Goal: Understand process/instructions: Learn about a topic

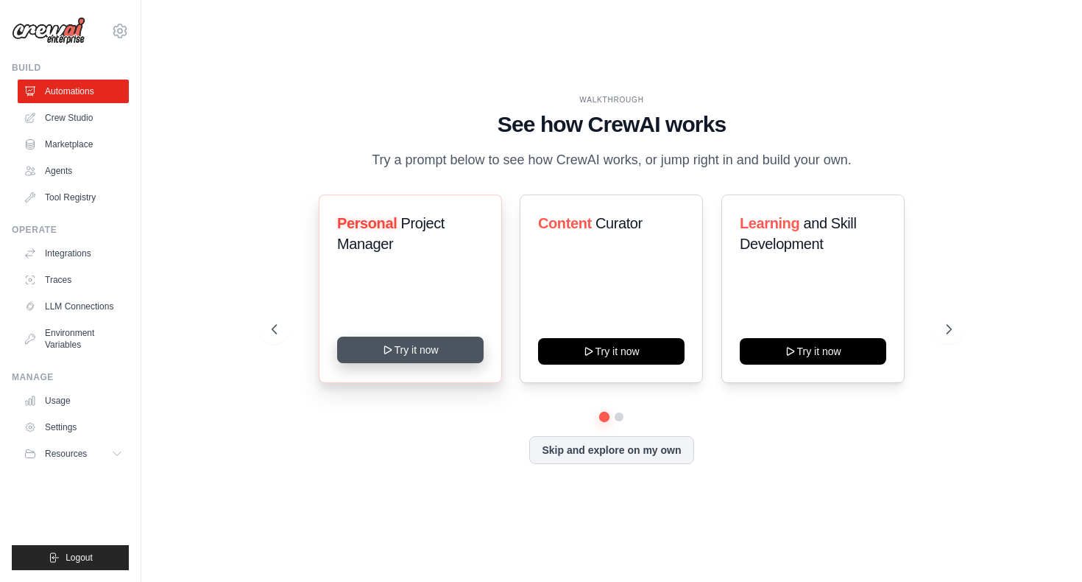
click at [441, 357] on button "Try it now" at bounding box center [410, 349] width 147 height 27
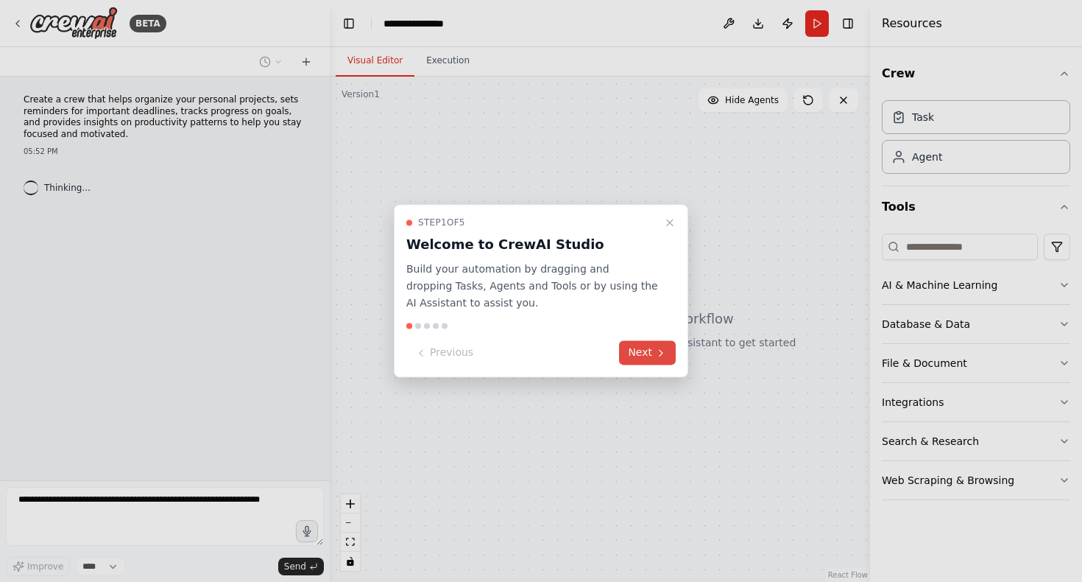
click at [660, 356] on icon at bounding box center [661, 353] width 3 height 6
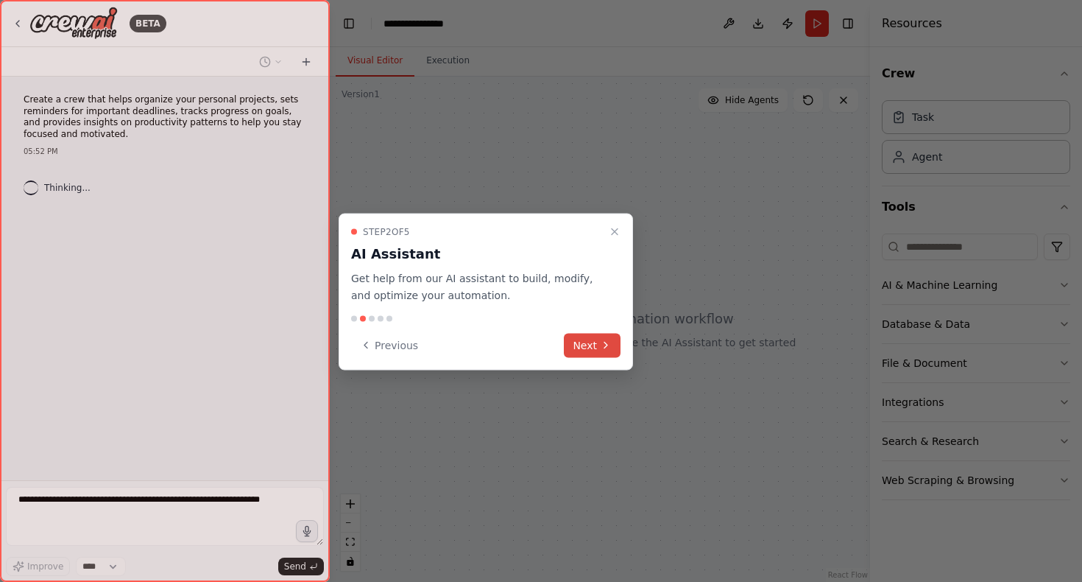
click at [578, 336] on button "Next" at bounding box center [592, 345] width 57 height 24
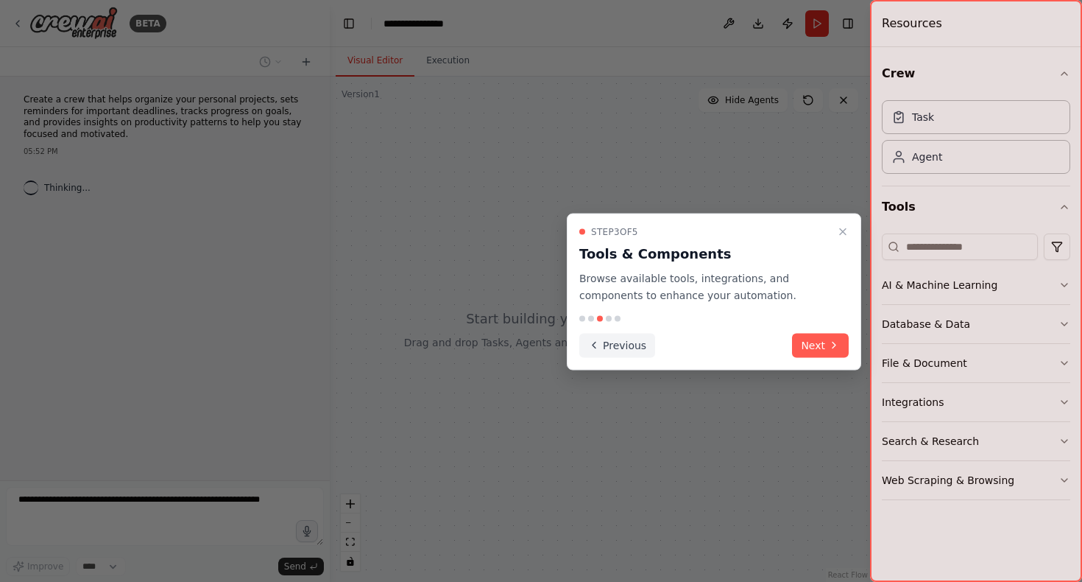
click at [618, 336] on button "Previous" at bounding box center [617, 345] width 76 height 24
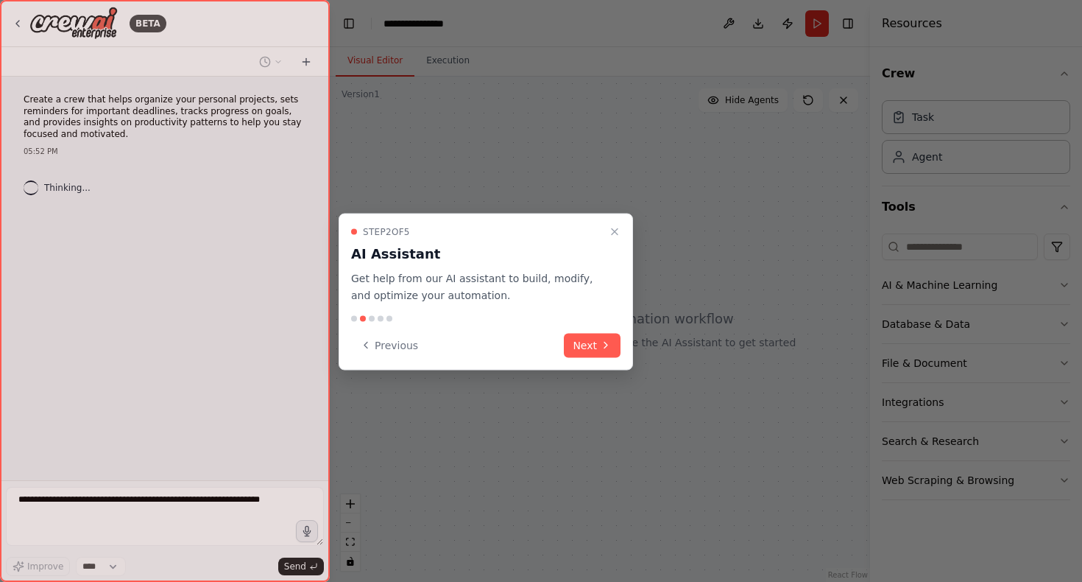
click at [618, 336] on button "Next" at bounding box center [592, 345] width 57 height 24
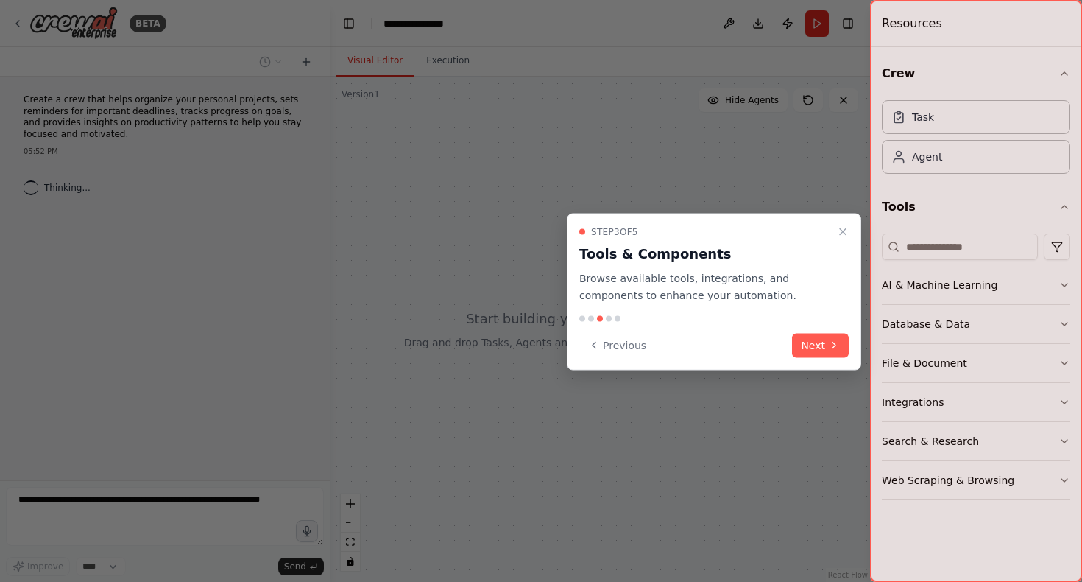
click at [577, 342] on div "Step 3 of 5 Tools & Components Browse available tools, integrations, and compon…" at bounding box center [714, 292] width 294 height 157
click at [585, 342] on button "Previous" at bounding box center [617, 345] width 76 height 24
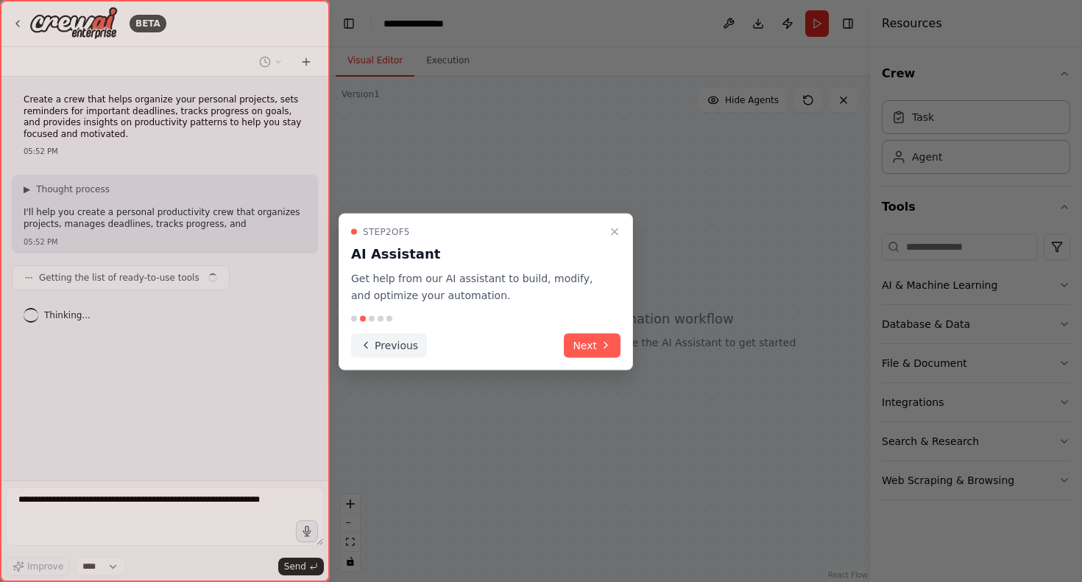
click at [361, 337] on button "Previous" at bounding box center [389, 345] width 76 height 24
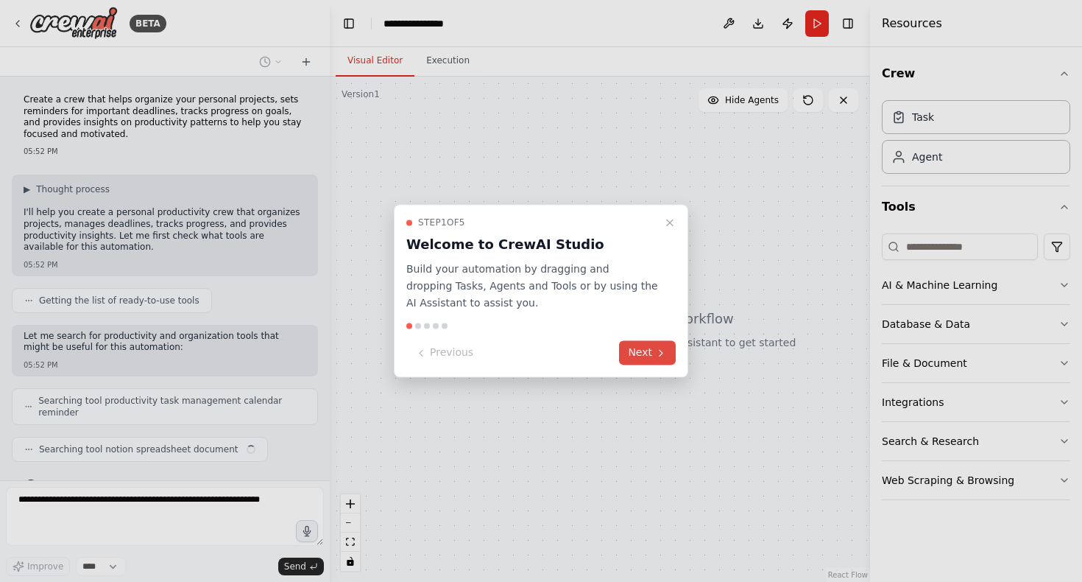
scroll to position [27, 0]
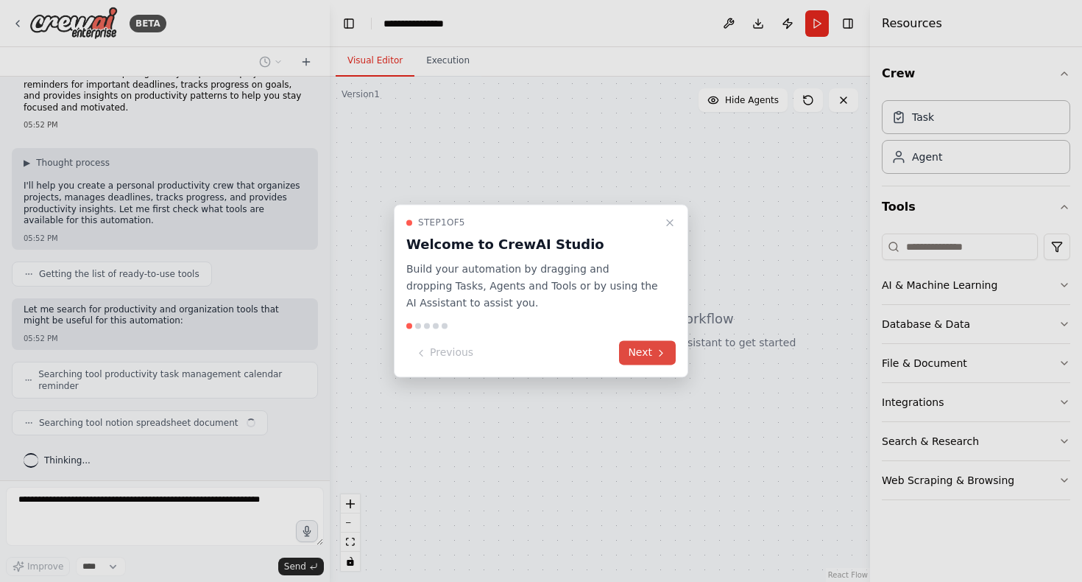
click at [655, 349] on icon at bounding box center [661, 353] width 12 height 12
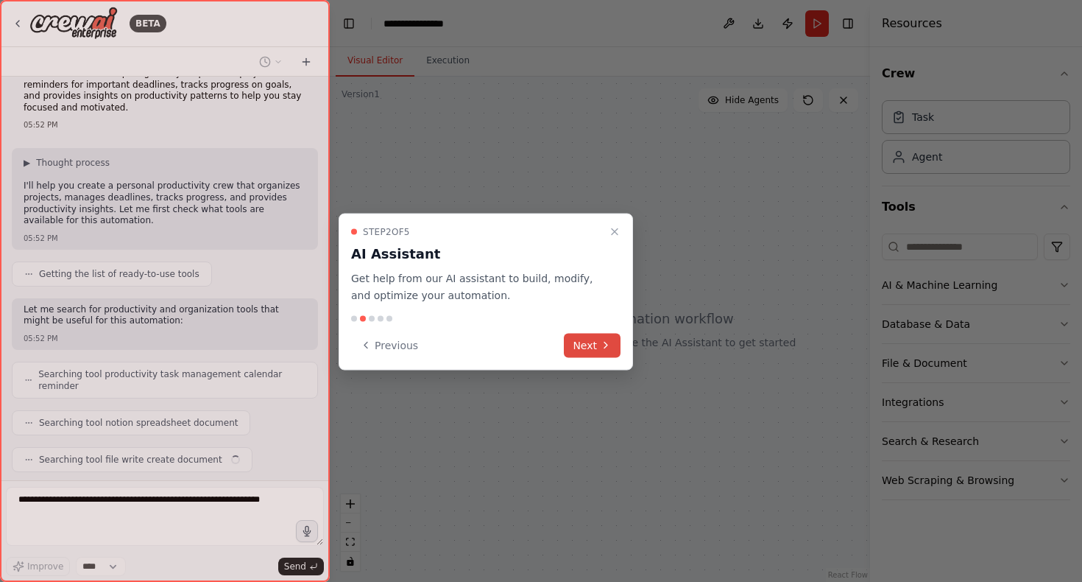
scroll to position [63, 0]
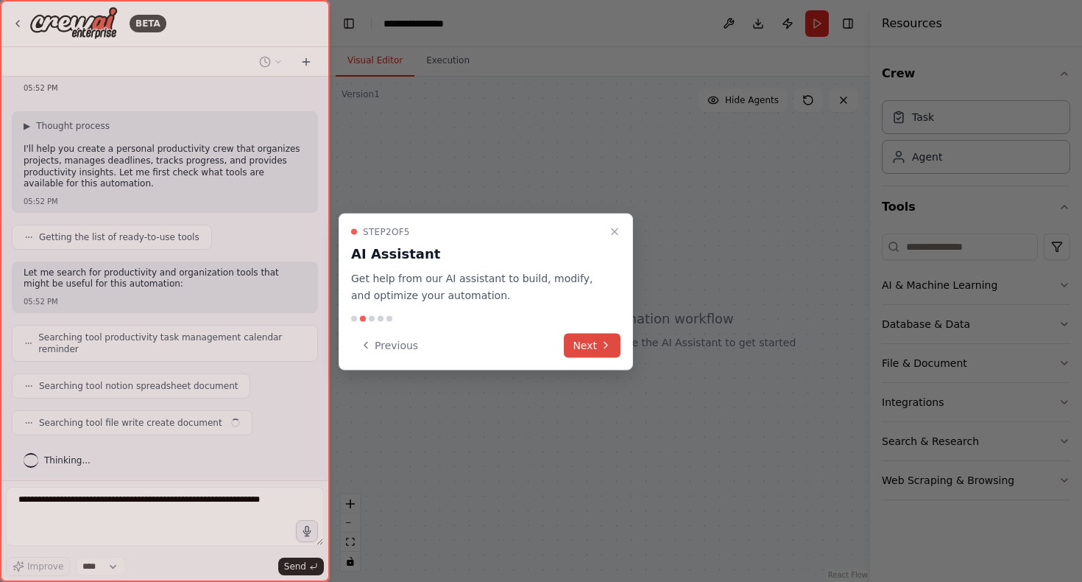
click at [579, 350] on button "Next" at bounding box center [592, 345] width 57 height 24
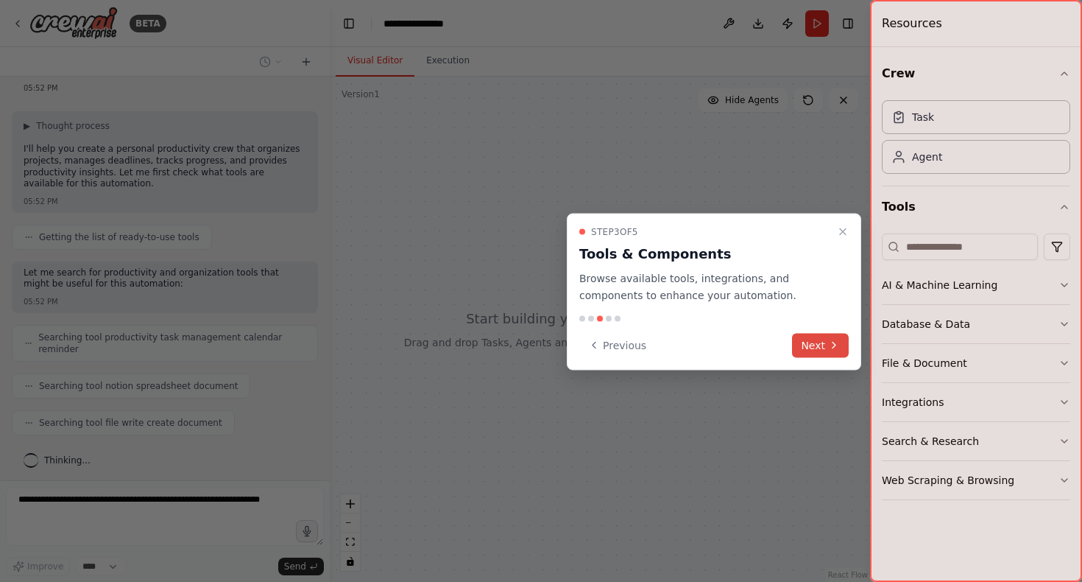
click at [811, 347] on button "Next" at bounding box center [820, 345] width 57 height 24
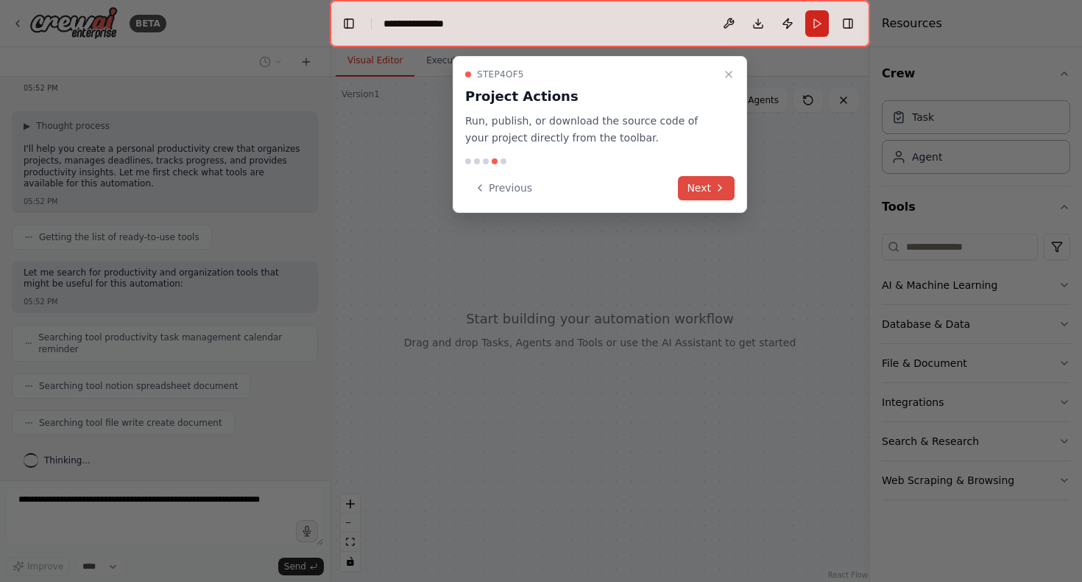
click at [708, 189] on button "Next" at bounding box center [706, 188] width 57 height 24
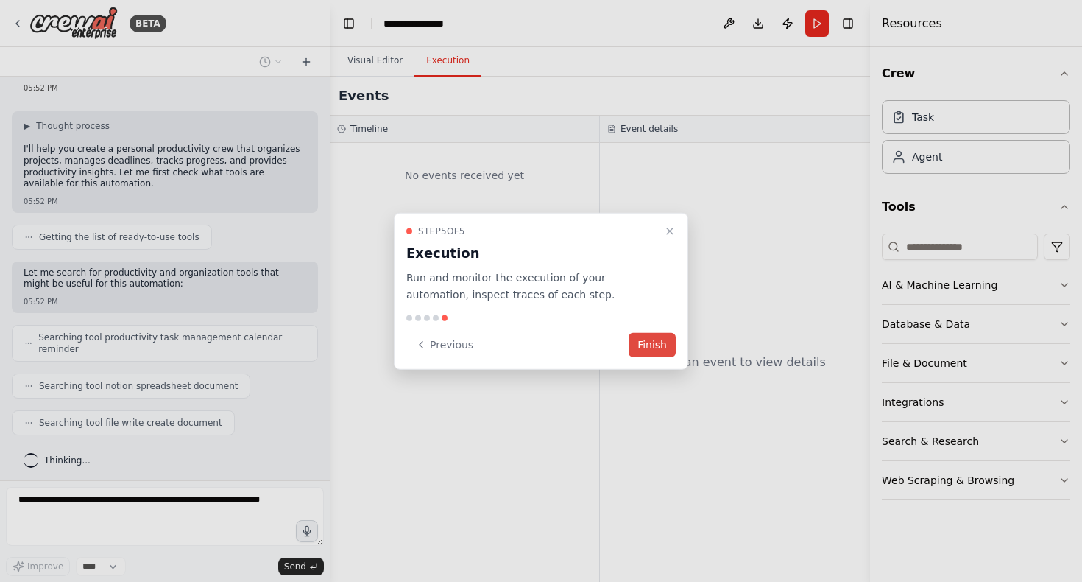
click at [646, 340] on button "Finish" at bounding box center [652, 344] width 47 height 24
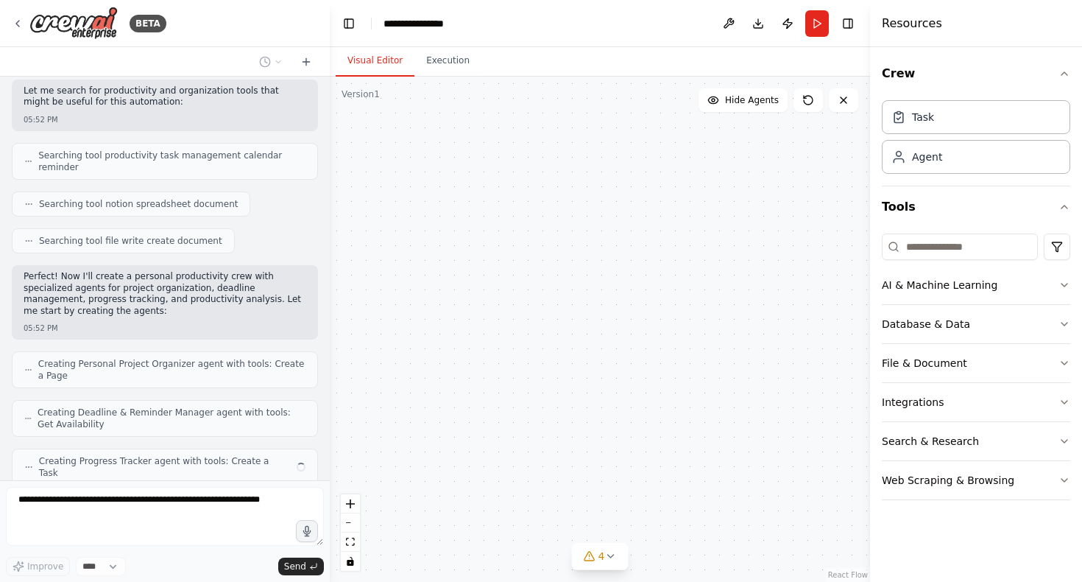
scroll to position [282, 0]
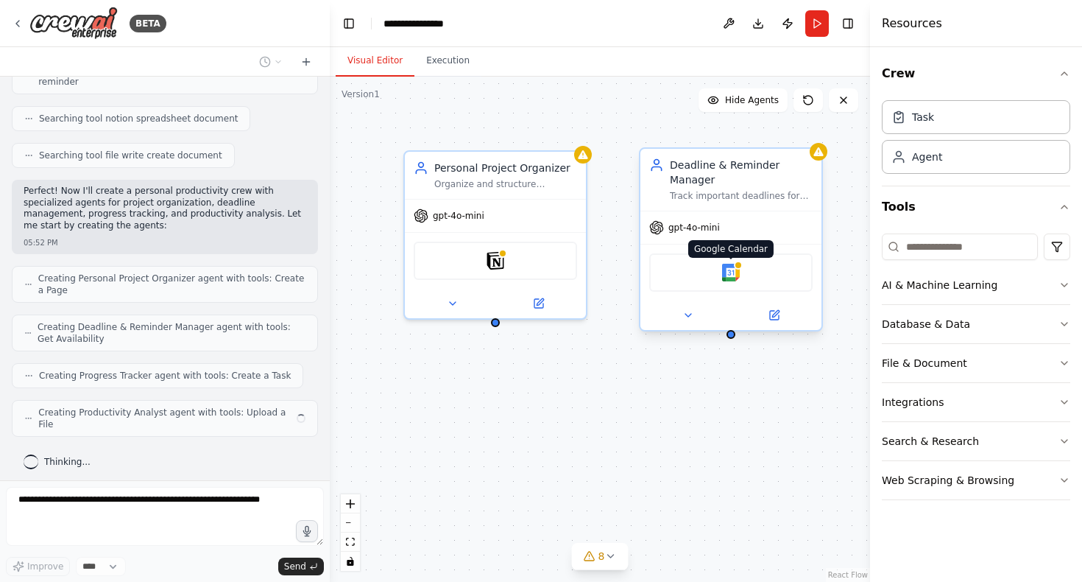
click at [736, 278] on img at bounding box center [731, 273] width 18 height 18
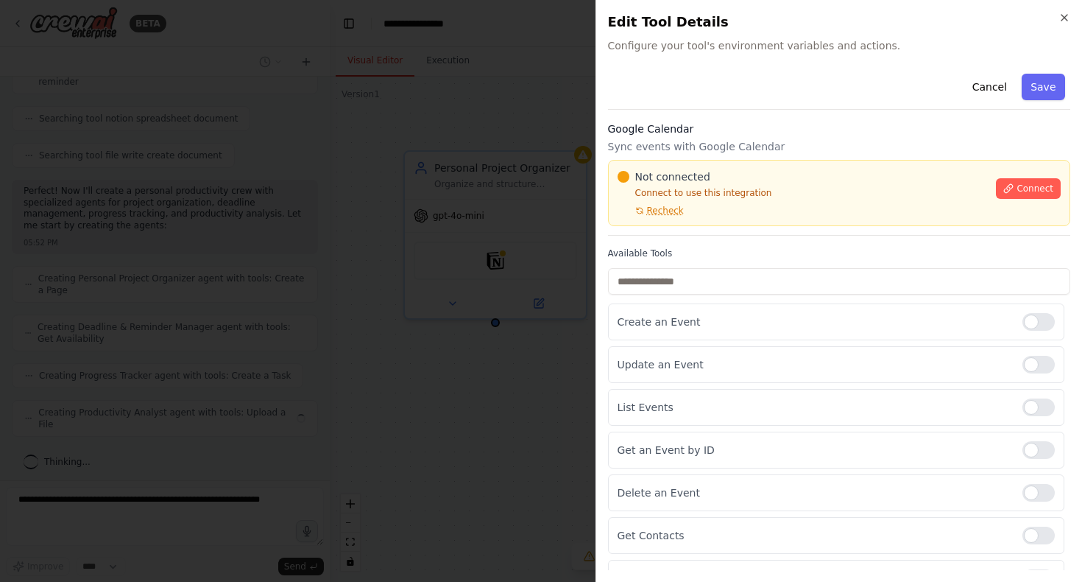
scroll to position [319, 0]
click at [1062, 24] on h2 "Edit Tool Details" at bounding box center [839, 22] width 463 height 21
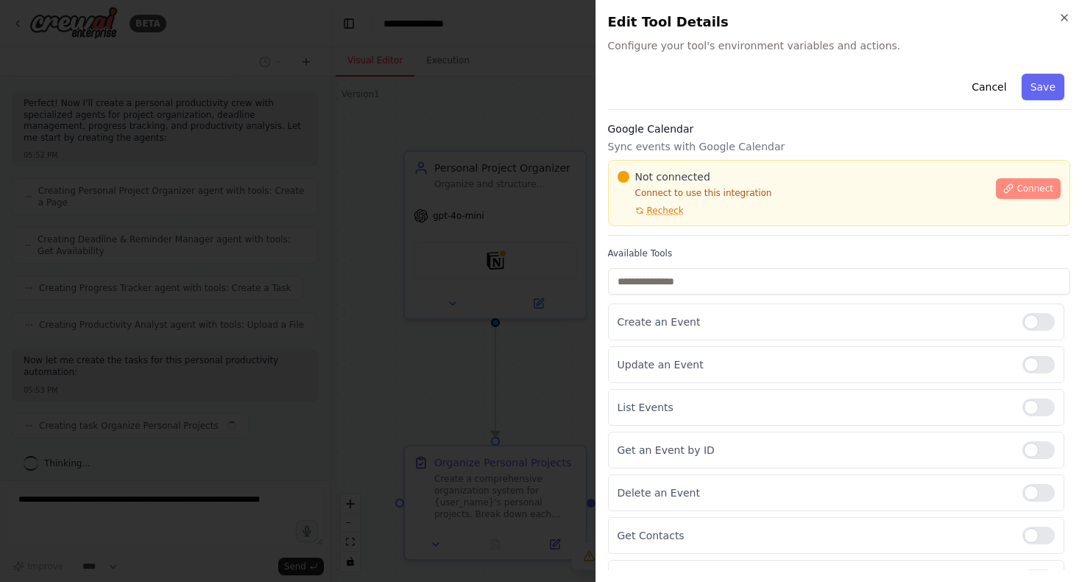
click at [1012, 187] on icon at bounding box center [1008, 188] width 10 height 10
click at [677, 160] on div "Not connected Connect to use this integration Recheck Connect" at bounding box center [839, 193] width 463 height 66
click at [409, 235] on div at bounding box center [541, 291] width 1082 height 582
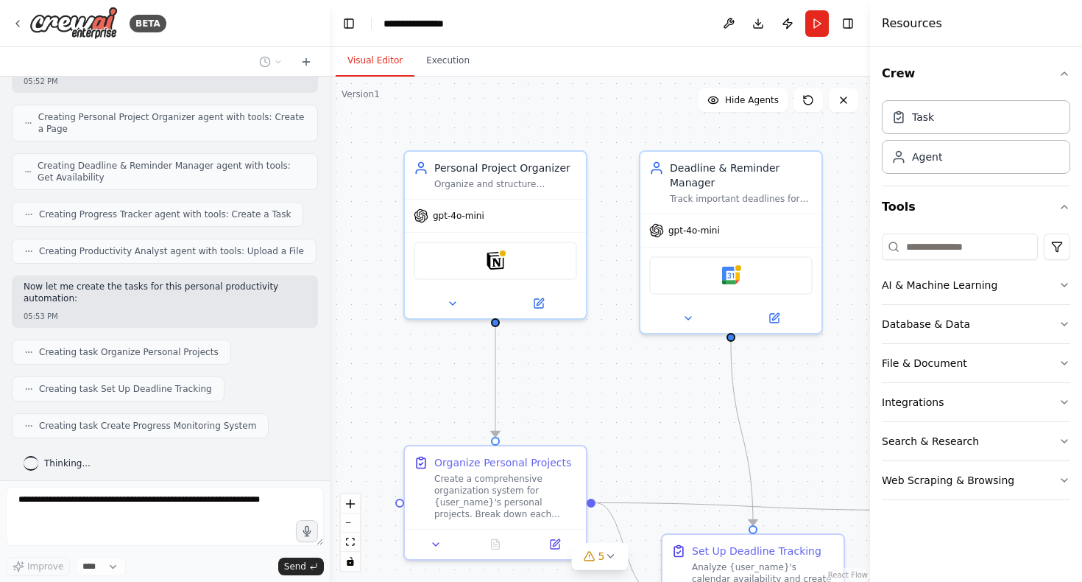
scroll to position [529, 0]
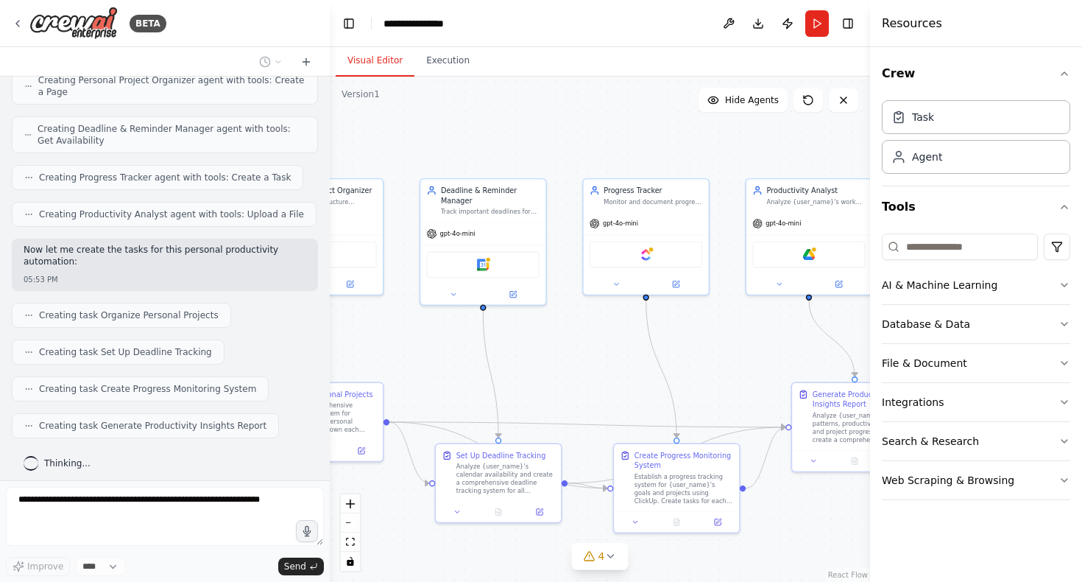
drag, startPoint x: 727, startPoint y: 424, endPoint x: 502, endPoint y: 387, distance: 227.7
click at [502, 386] on div ".deletable-edge-delete-btn { width: 20px; height: 20px; border: 0px solid #ffff…" at bounding box center [600, 329] width 540 height 505
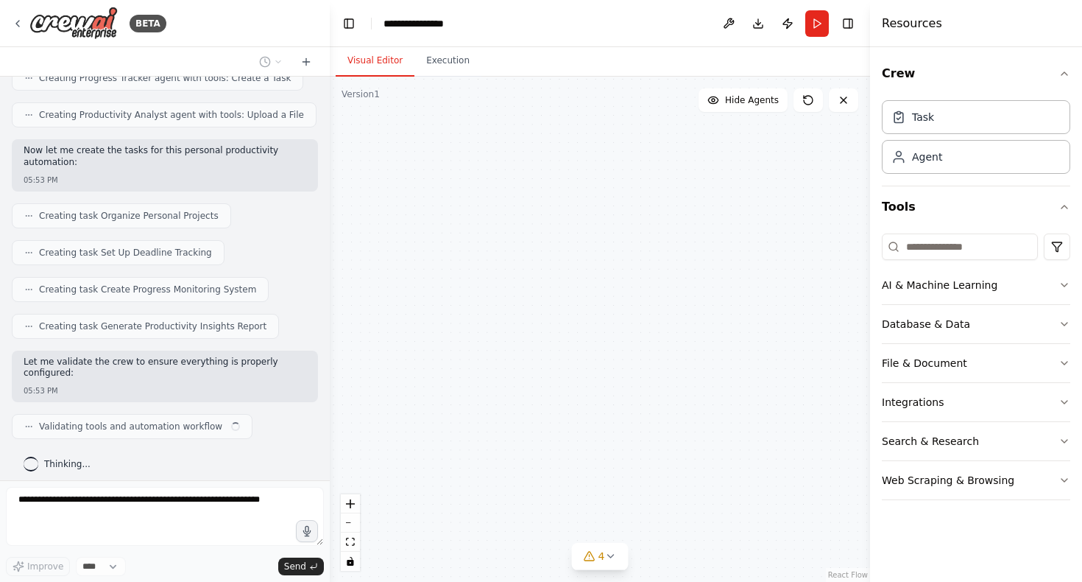
scroll to position [628, 0]
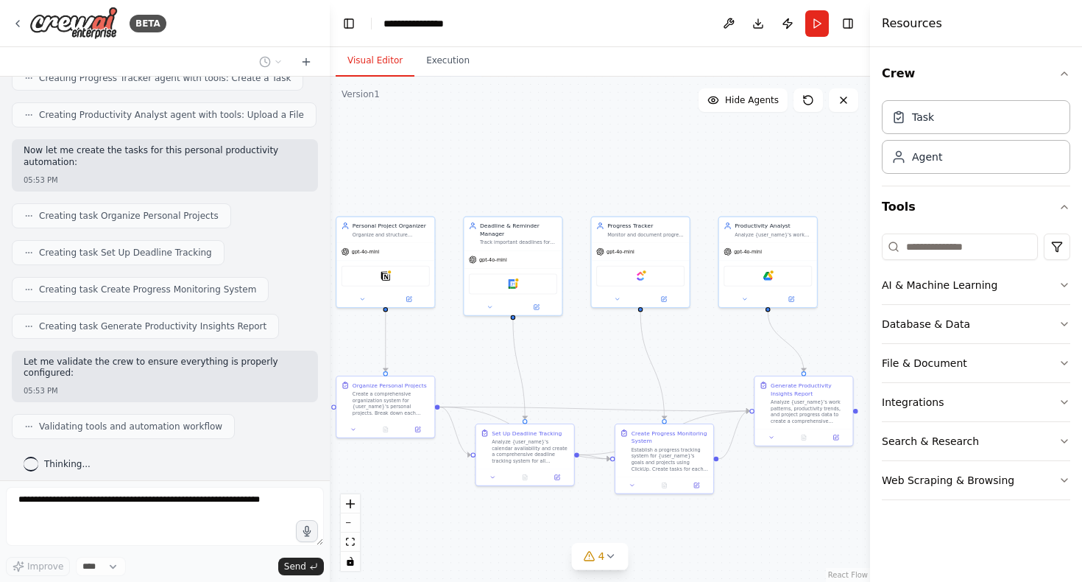
drag, startPoint x: 516, startPoint y: 381, endPoint x: 540, endPoint y: 375, distance: 24.5
click at [541, 375] on div ".deletable-edge-delete-btn { width: 20px; height: 20px; border: 0px solid #ffff…" at bounding box center [600, 329] width 540 height 505
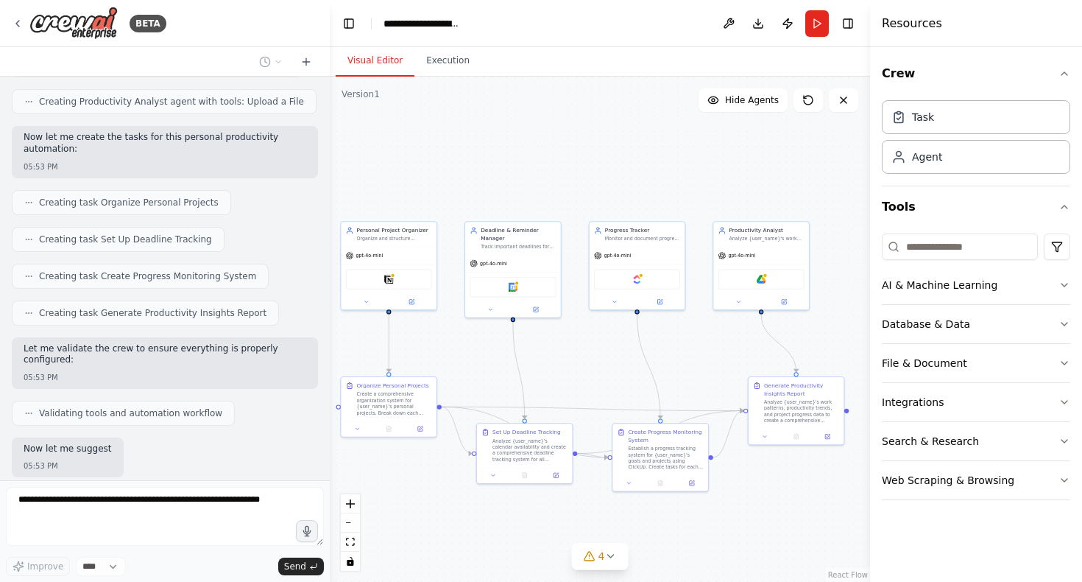
scroll to position [716, 0]
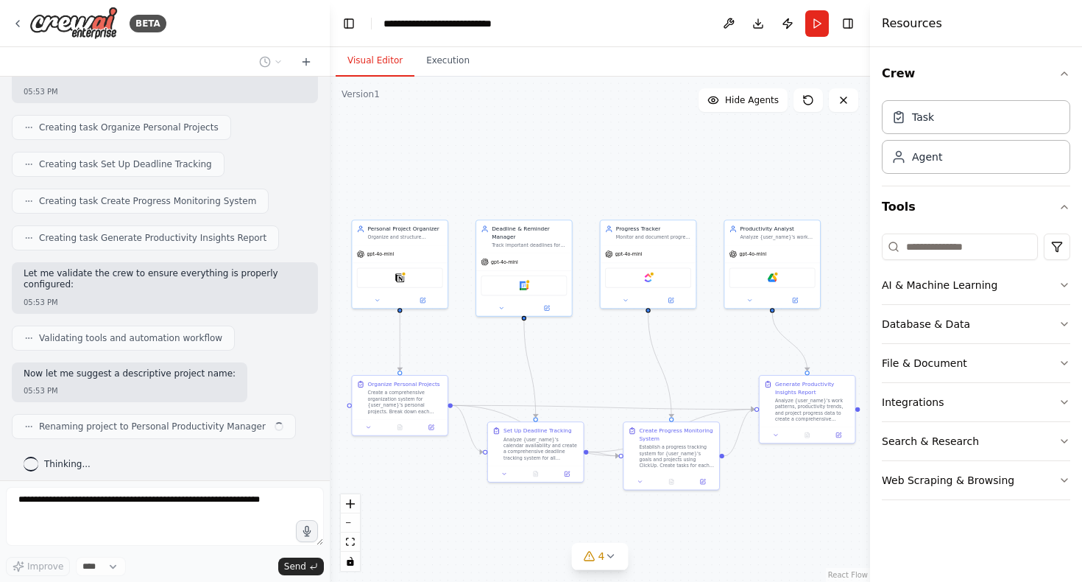
drag, startPoint x: 540, startPoint y: 375, endPoint x: 551, endPoint y: 373, distance: 11.1
click at [551, 373] on div ".deletable-edge-delete-btn { width: 20px; height: 20px; border: 0px solid #ffff…" at bounding box center [600, 329] width 540 height 505
